Goal: Check status: Check status

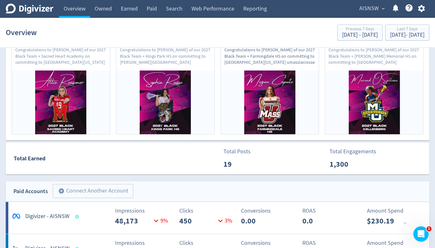
scroll to position [245, 0]
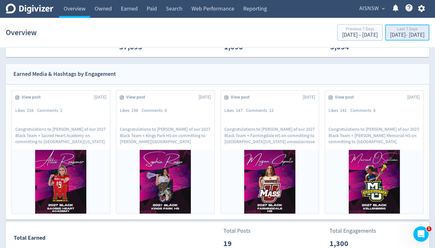
click at [390, 35] on div "[DATE] - [DATE]" at bounding box center [407, 35] width 34 height 6
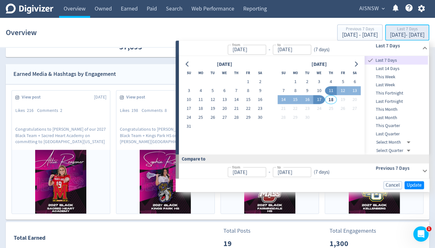
type input "[DATE]"
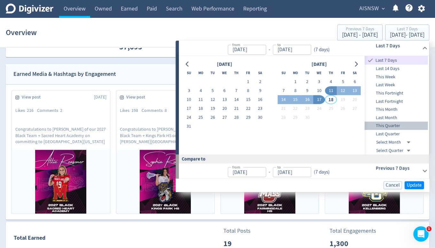
click at [393, 127] on span "This Quarter" at bounding box center [395, 126] width 63 height 7
type input "[DATE]"
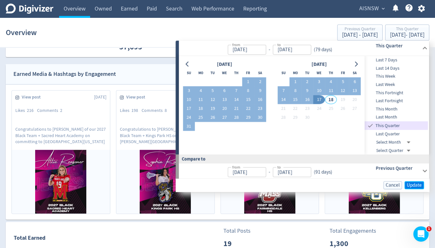
click at [416, 185] on span "Update" at bounding box center [413, 185] width 15 height 5
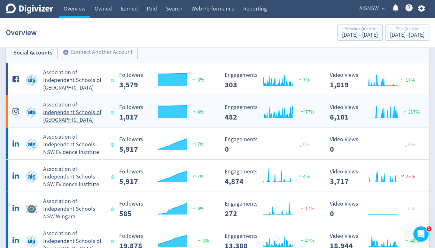
scroll to position [0, 0]
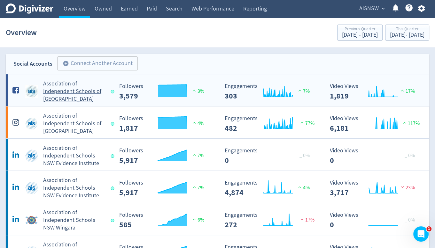
click at [79, 92] on h5 "Association of Independent Schools of [GEOGRAPHIC_DATA]" at bounding box center [74, 91] width 62 height 23
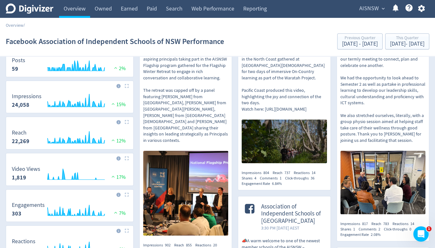
scroll to position [64, 0]
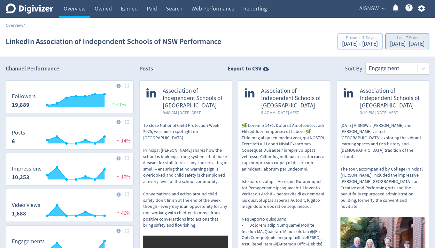
click at [390, 47] on div "[DATE] - [DATE]" at bounding box center [407, 44] width 34 height 6
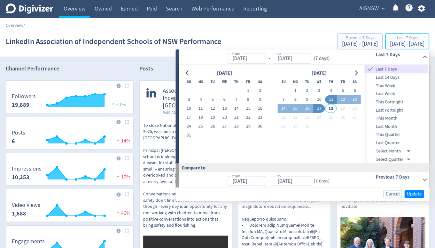
type input "[DATE]"
click at [393, 136] on span "This Quarter" at bounding box center [395, 135] width 63 height 7
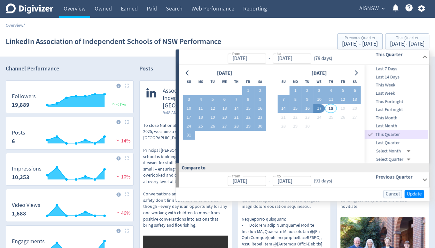
type input "[DATE]"
click at [413, 195] on span "Update" at bounding box center [413, 194] width 15 height 5
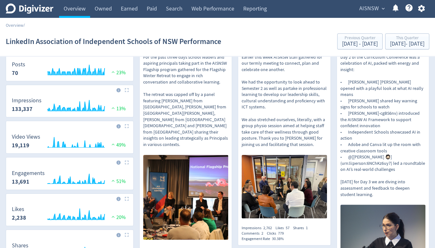
scroll to position [64, 0]
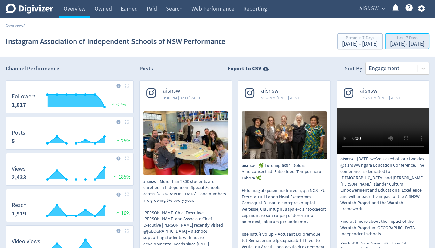
click at [396, 39] on div "Last 7 Days" at bounding box center [407, 38] width 34 height 5
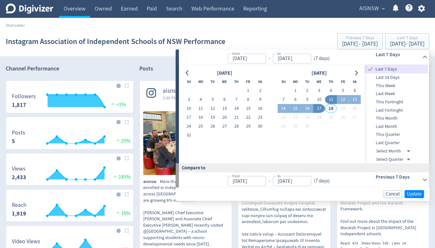
click at [392, 136] on span "This Quarter" at bounding box center [395, 135] width 63 height 7
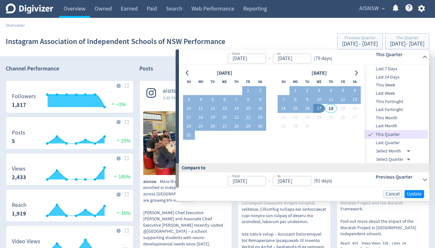
type input "[DATE]"
click at [411, 193] on span "Update" at bounding box center [413, 194] width 15 height 5
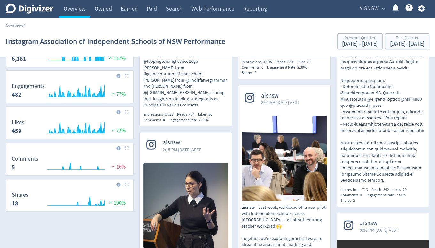
scroll to position [160, 0]
